Goal: Task Accomplishment & Management: Use online tool/utility

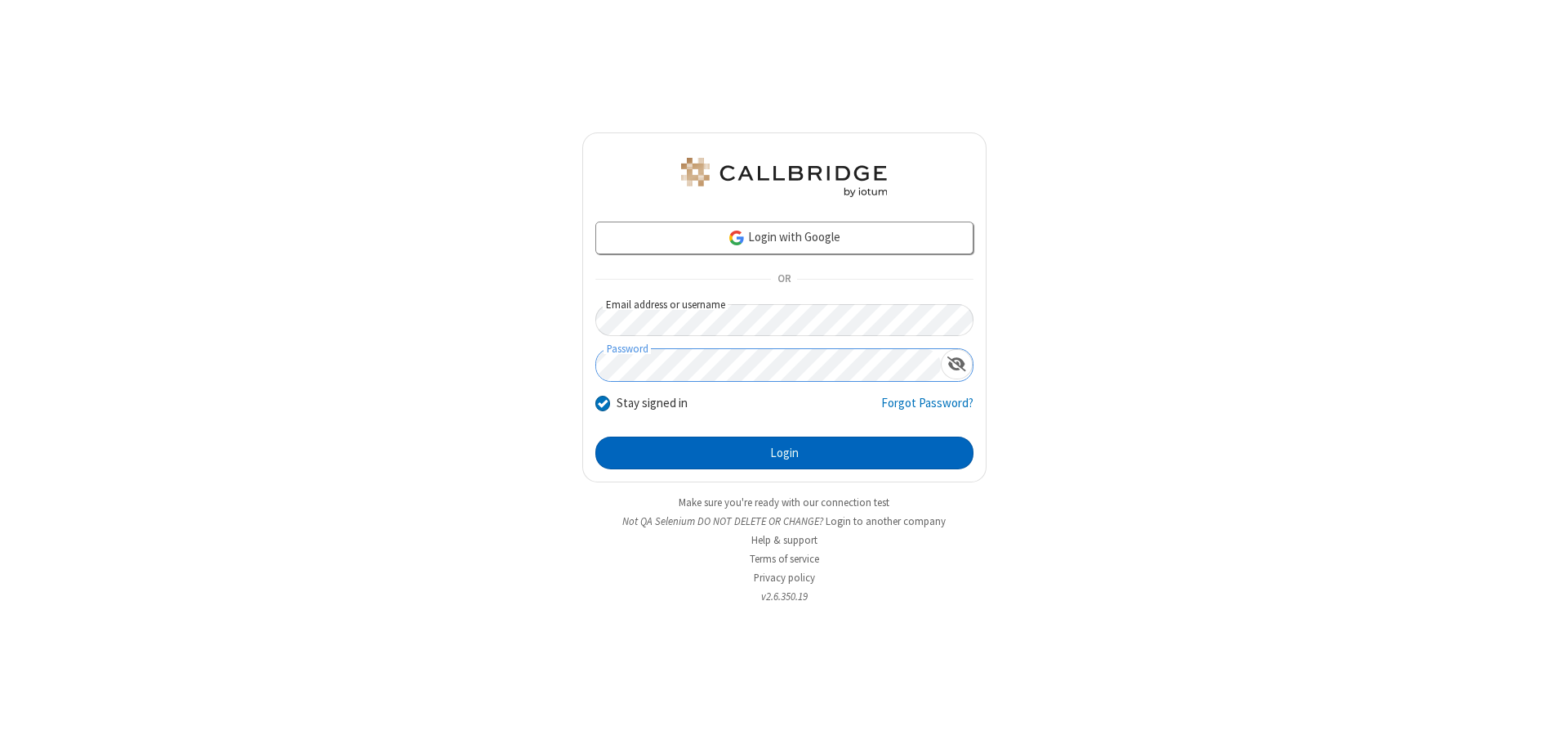
click at [784, 453] on button "Login" at bounding box center [784, 452] width 379 height 32
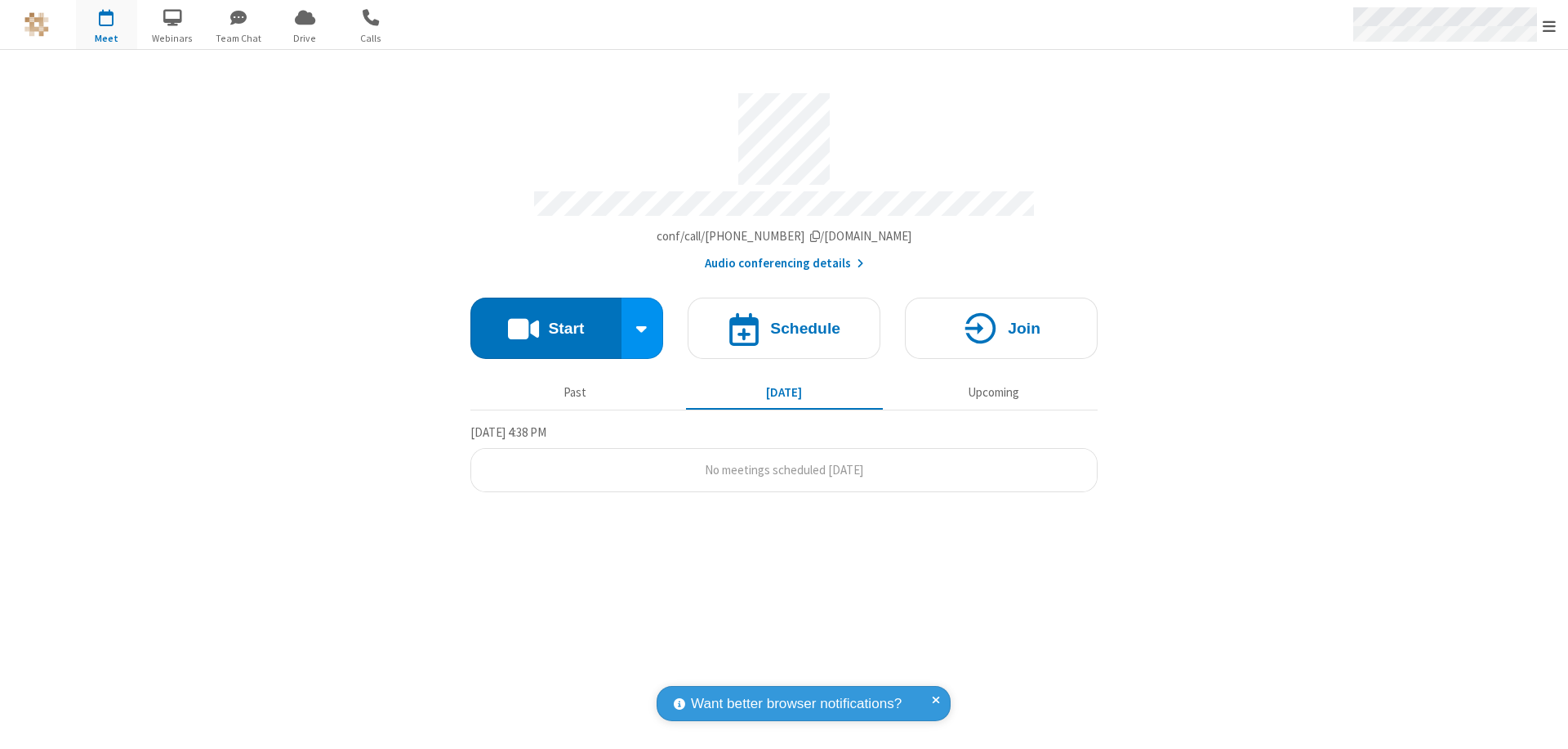
click at [1549, 26] on span "Open menu" at bounding box center [1549, 26] width 13 height 16
click at [305, 38] on span "Drive" at bounding box center [305, 38] width 62 height 15
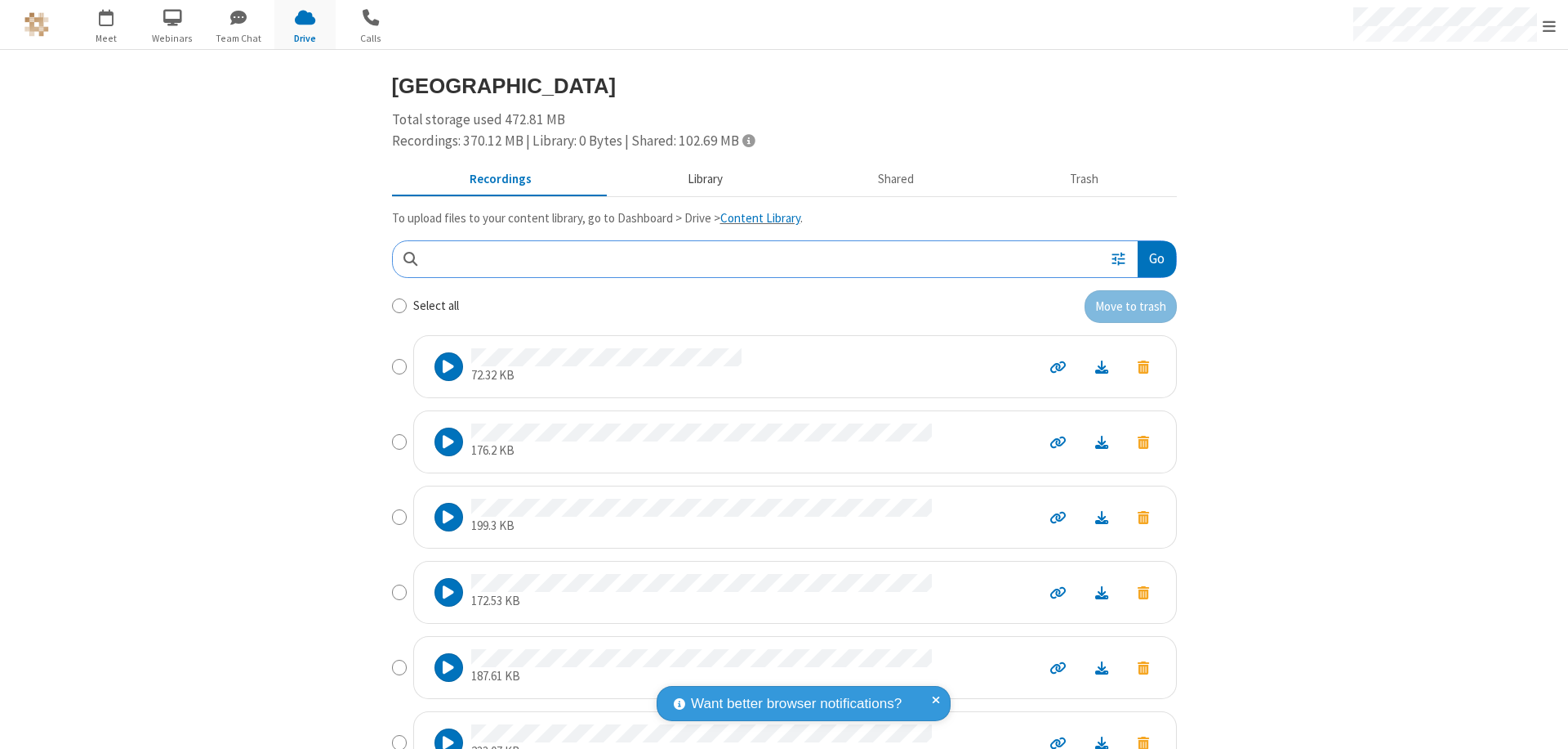
click at [696, 179] on button "Library" at bounding box center [705, 180] width 191 height 31
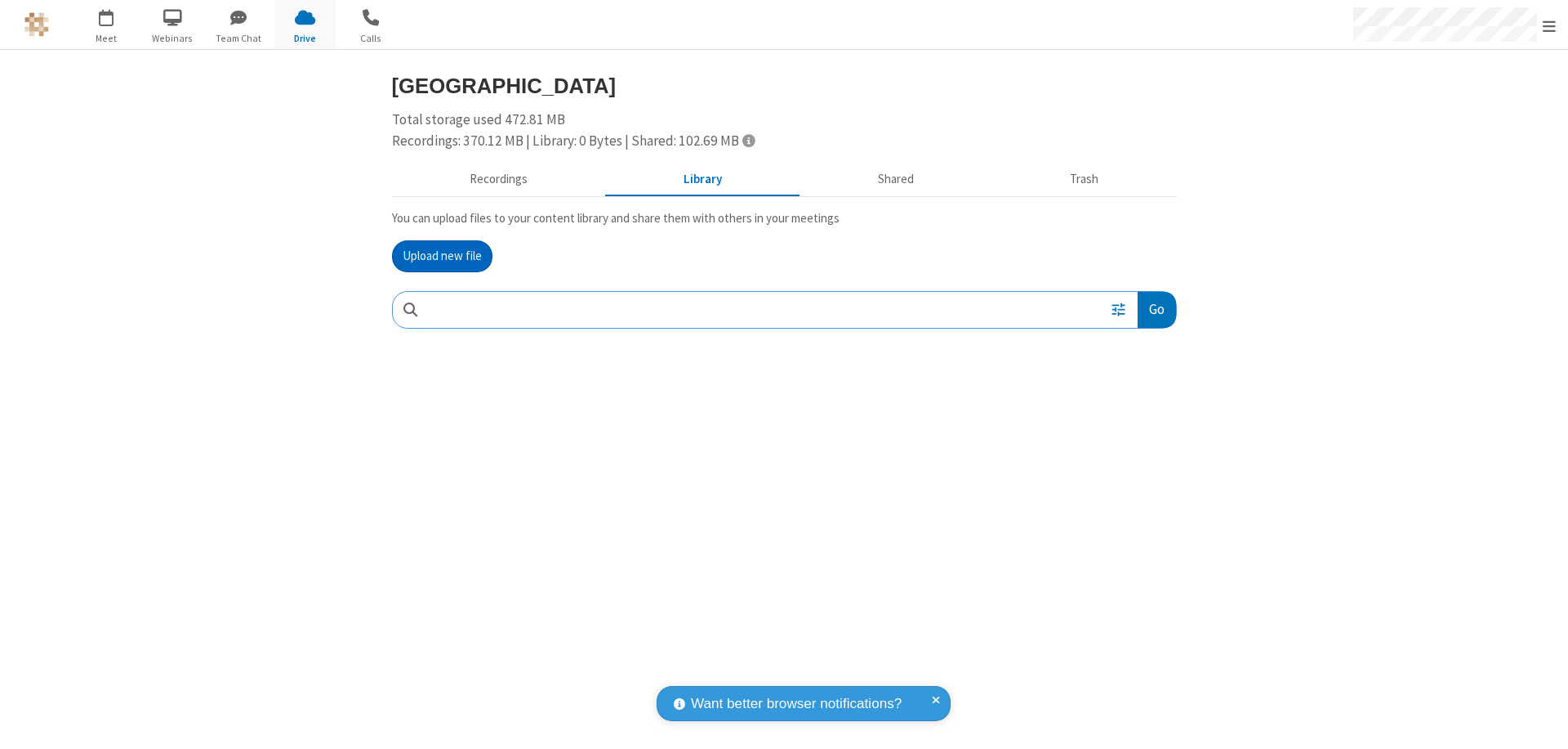
click at [442, 256] on button "Upload new file" at bounding box center [443, 257] width 101 height 32
click at [1142, 417] on span "Move to trash" at bounding box center [1143, 416] width 11 height 15
